Goal: Information Seeking & Learning: Find specific fact

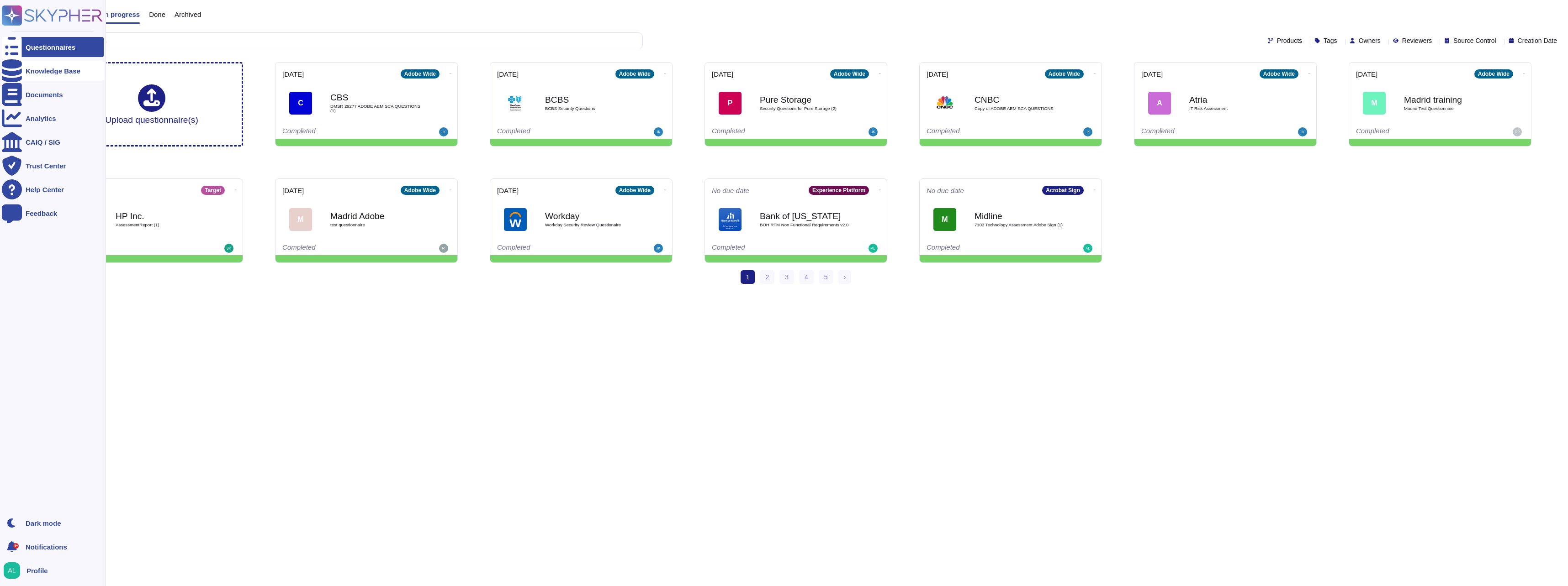
click at [8, 67] on icon at bounding box center [11, 71] width 20 height 23
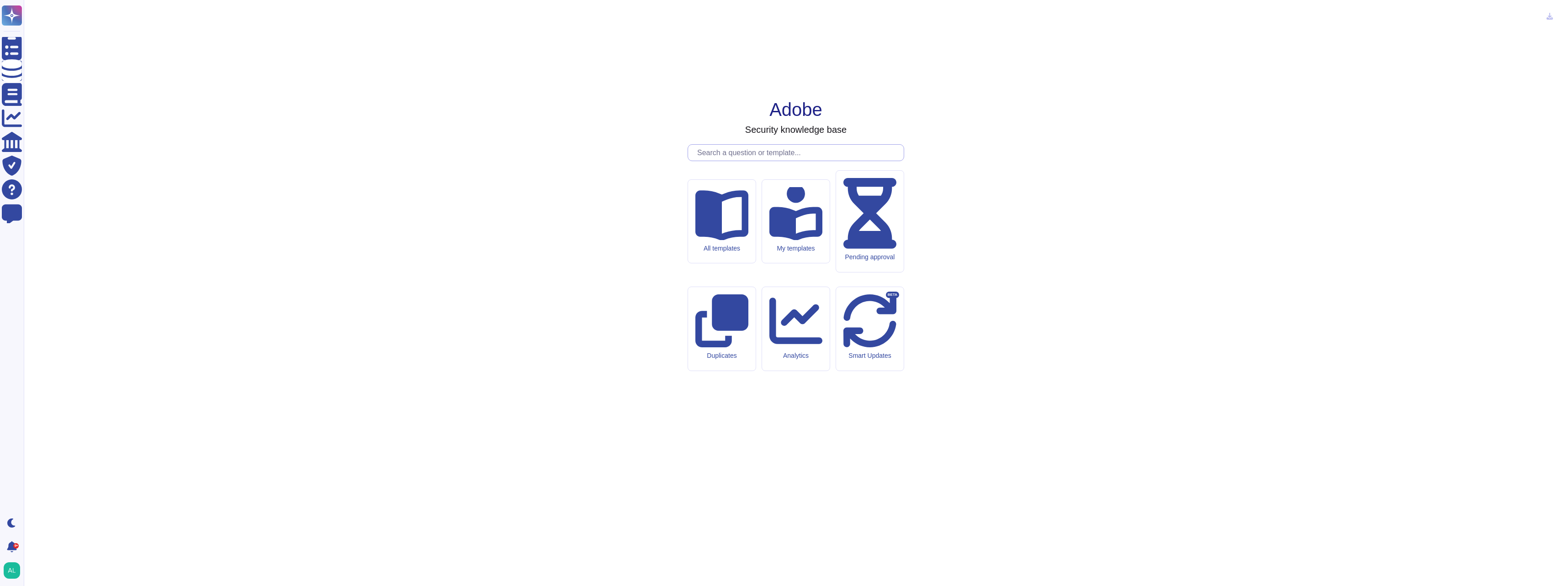
click at [766, 161] on input "text" at bounding box center [798, 153] width 211 height 16
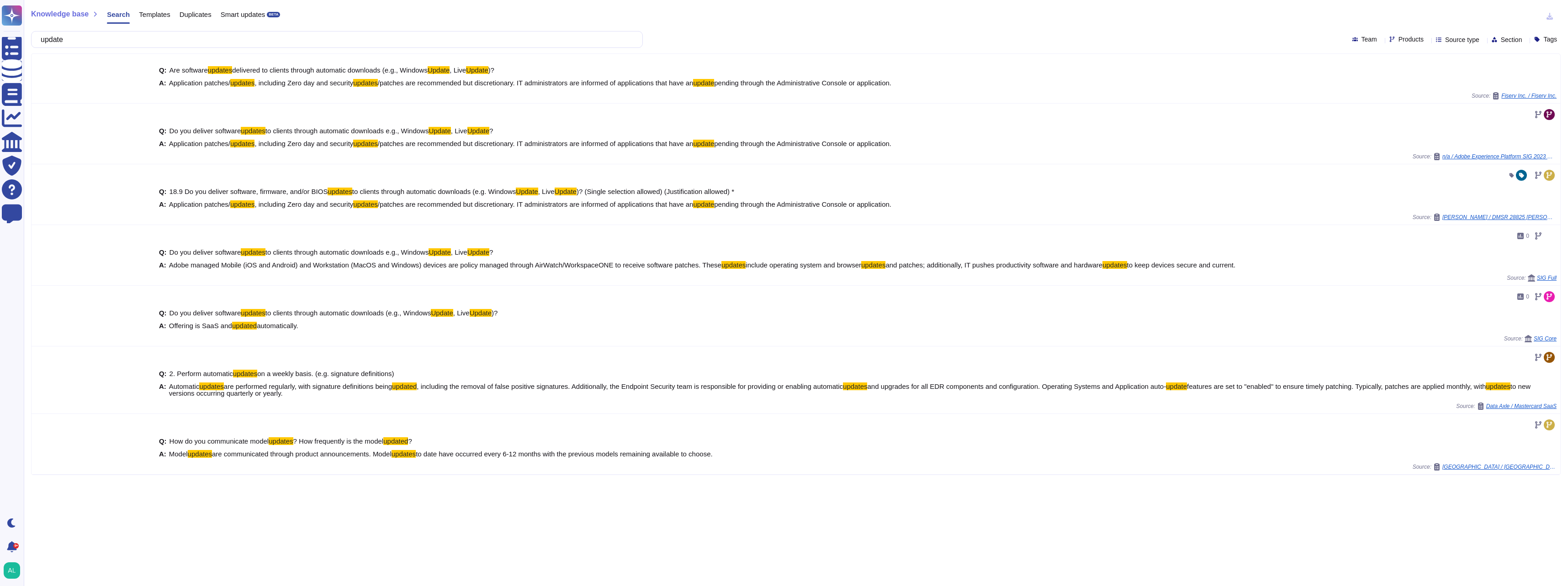
type input "update"
click at [1405, 41] on div "Products" at bounding box center [1409, 39] width 38 height 7
click at [1405, 58] on input "text" at bounding box center [1429, 60] width 100 height 16
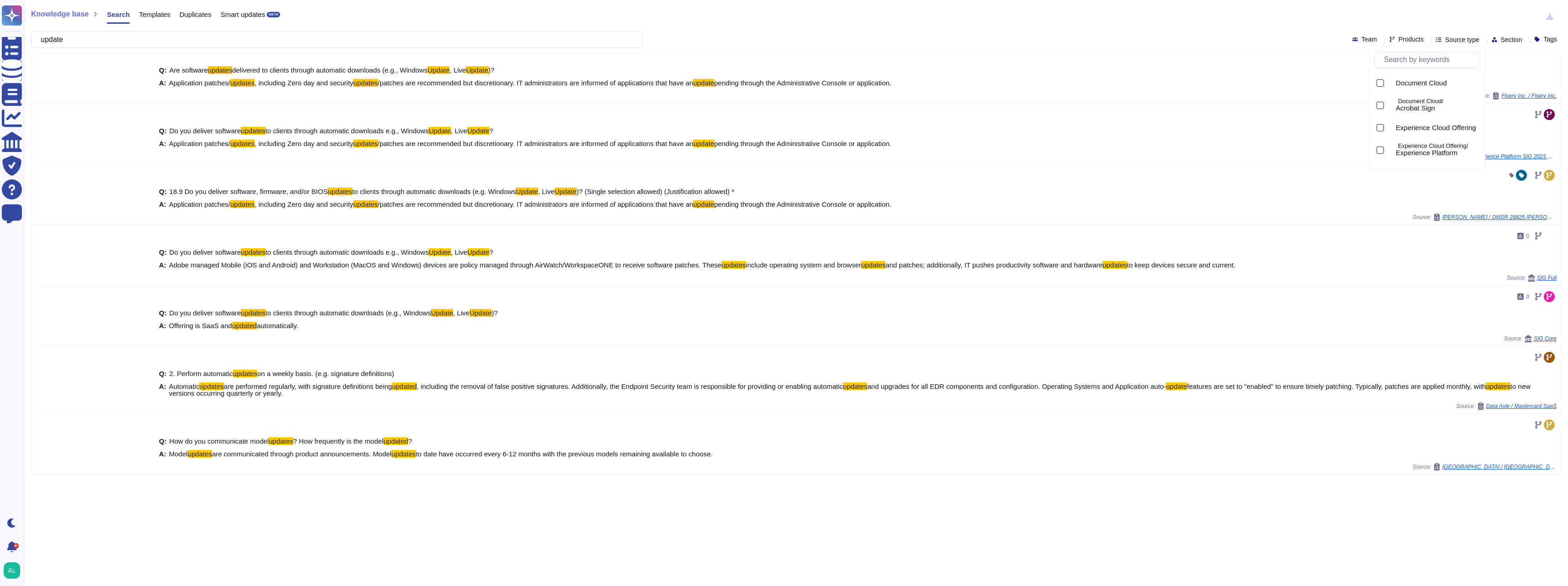
click at [1405, 58] on input "text" at bounding box center [1429, 60] width 100 height 16
type input "market"
click at [1423, 100] on p "Marketo/" at bounding box center [1437, 101] width 79 height 6
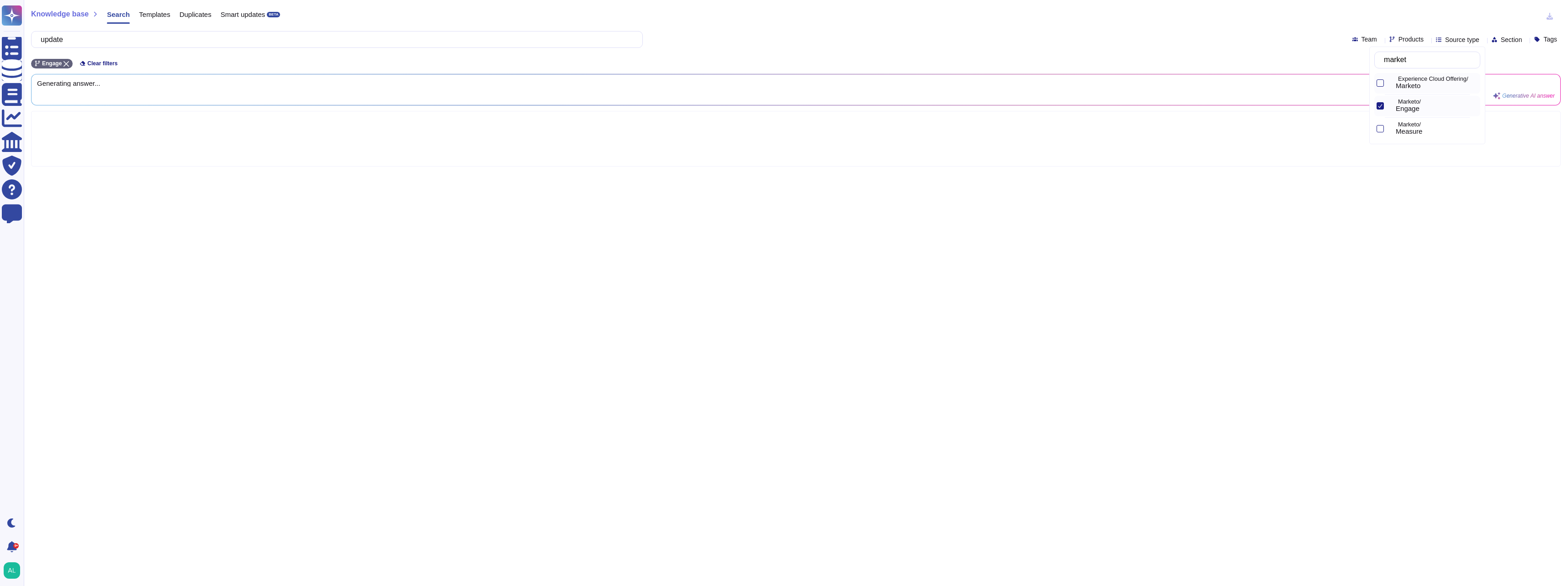
click at [1427, 80] on p "Experience Cloud Offering/" at bounding box center [1437, 79] width 79 height 6
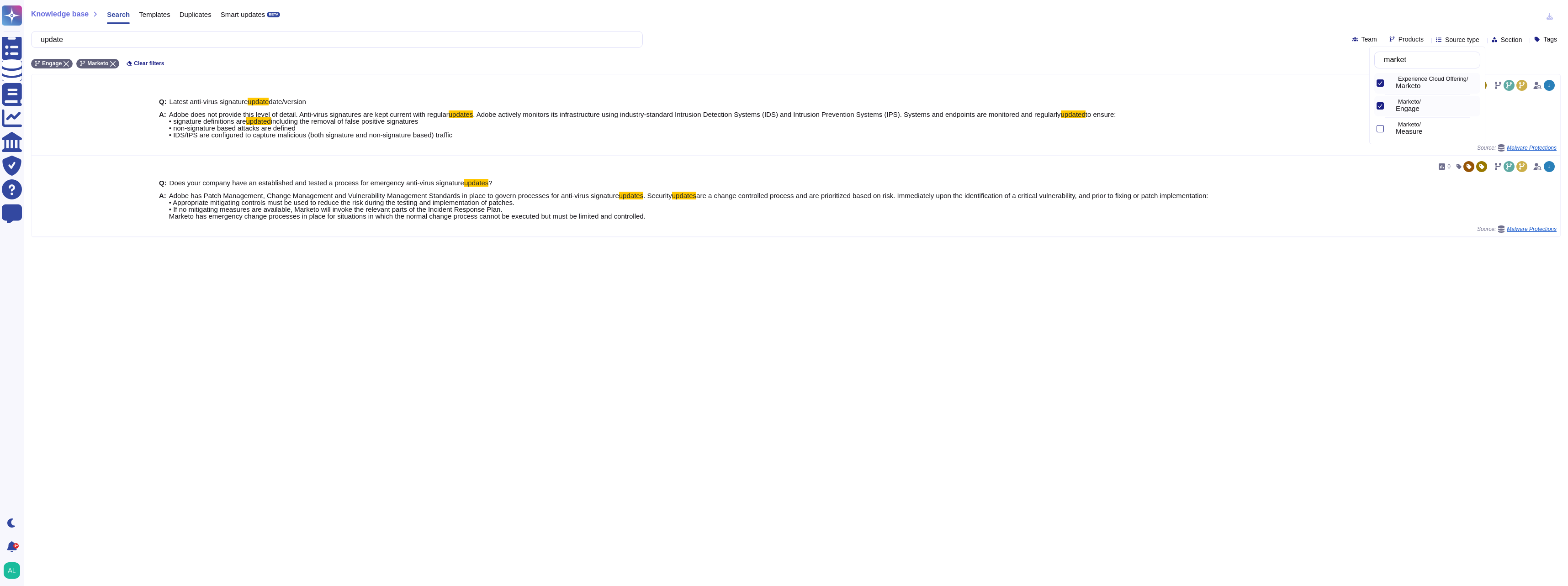
click at [965, 405] on div "Knowledge base Search Templates Duplicates Smart updates BETA update Team Produ…" at bounding box center [796, 293] width 1544 height 586
click at [122, 39] on input "update" at bounding box center [334, 40] width 597 height 16
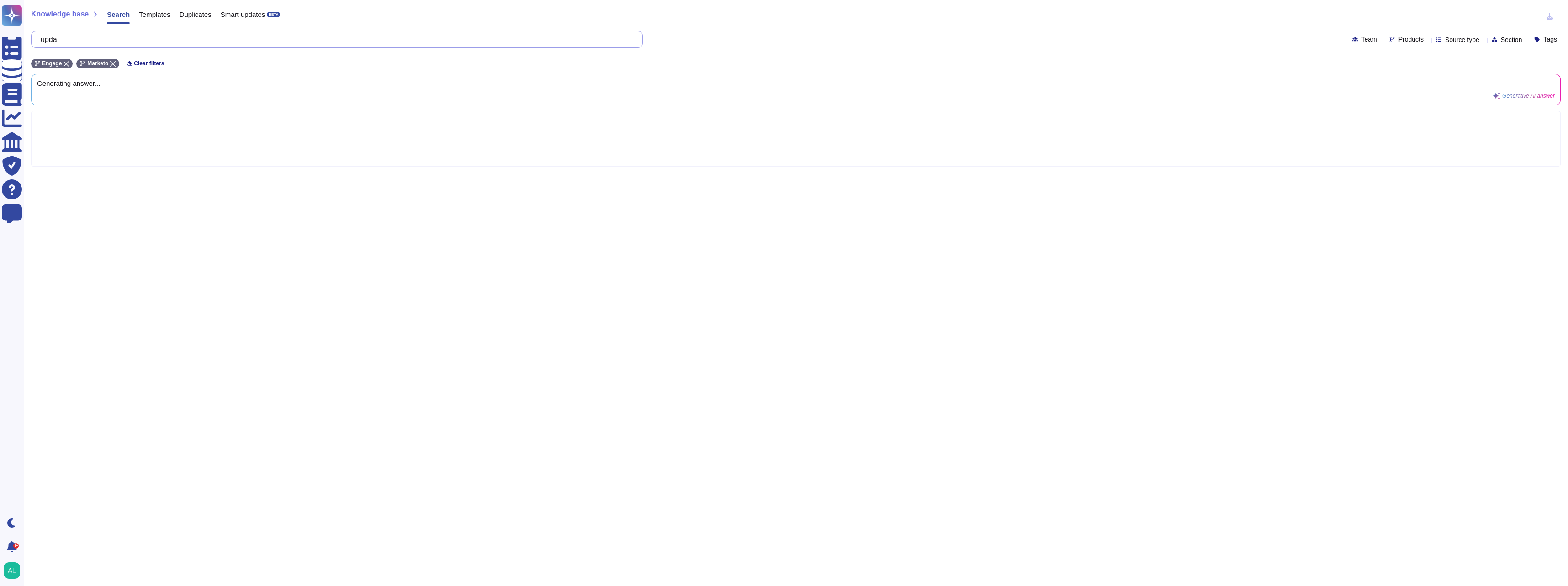
type input "up"
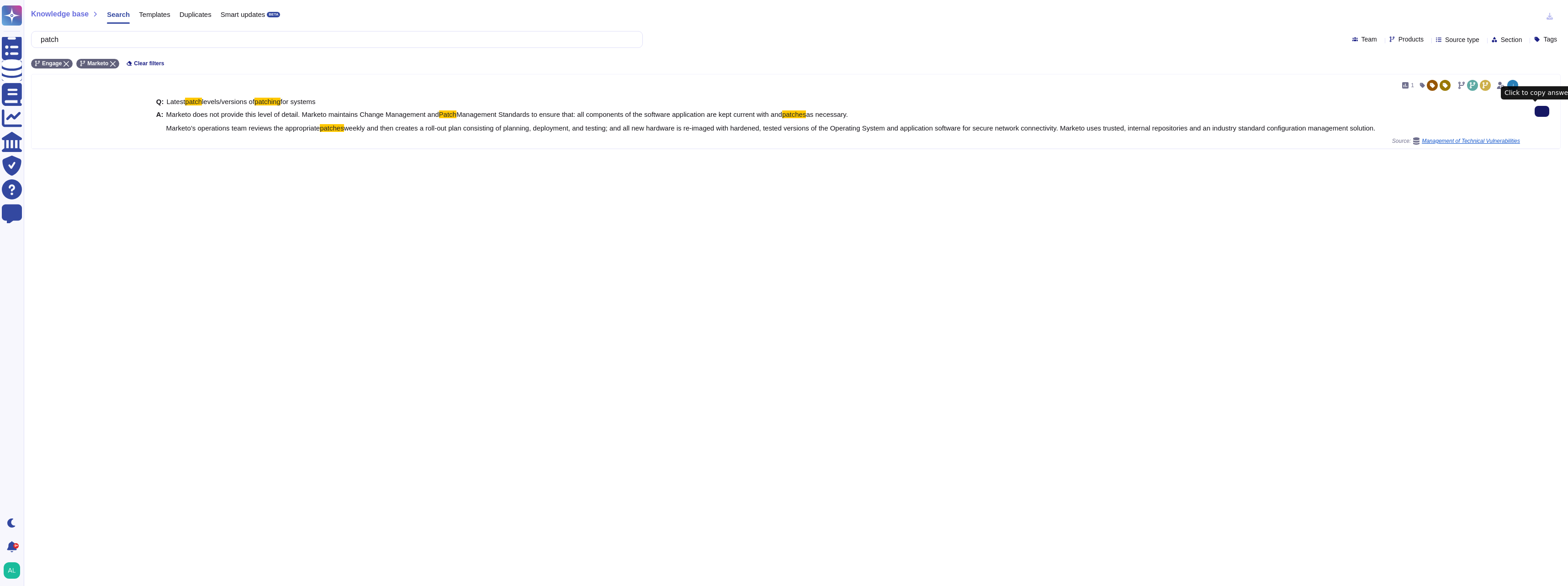
type input "patch"
click at [1542, 111] on icon at bounding box center [1542, 111] width 0 height 0
